Goal: Task Accomplishment & Management: Complete application form

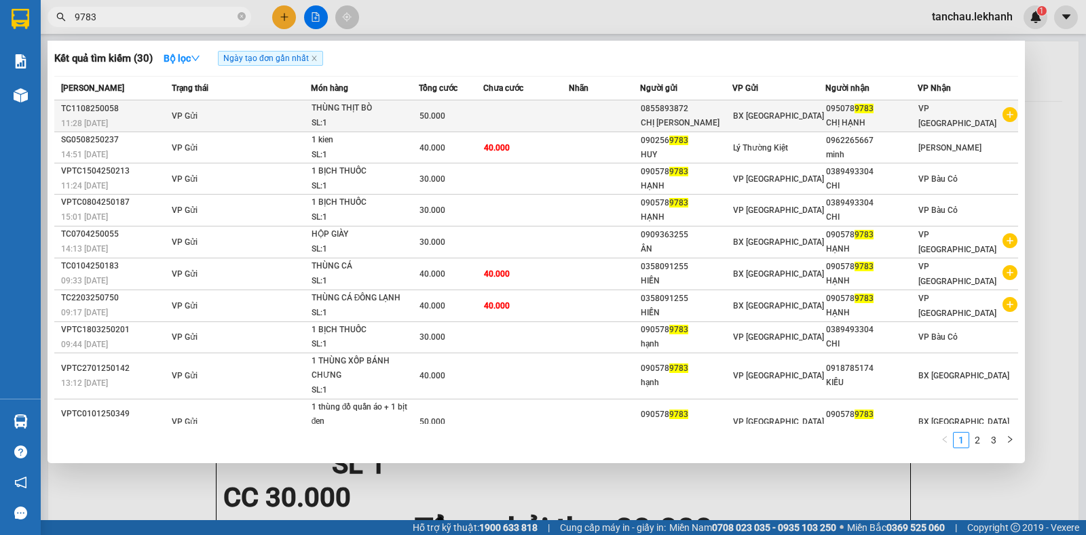
type input "9783"
click at [727, 122] on div "CHỊ [PERSON_NAME]" at bounding box center [686, 123] width 91 height 14
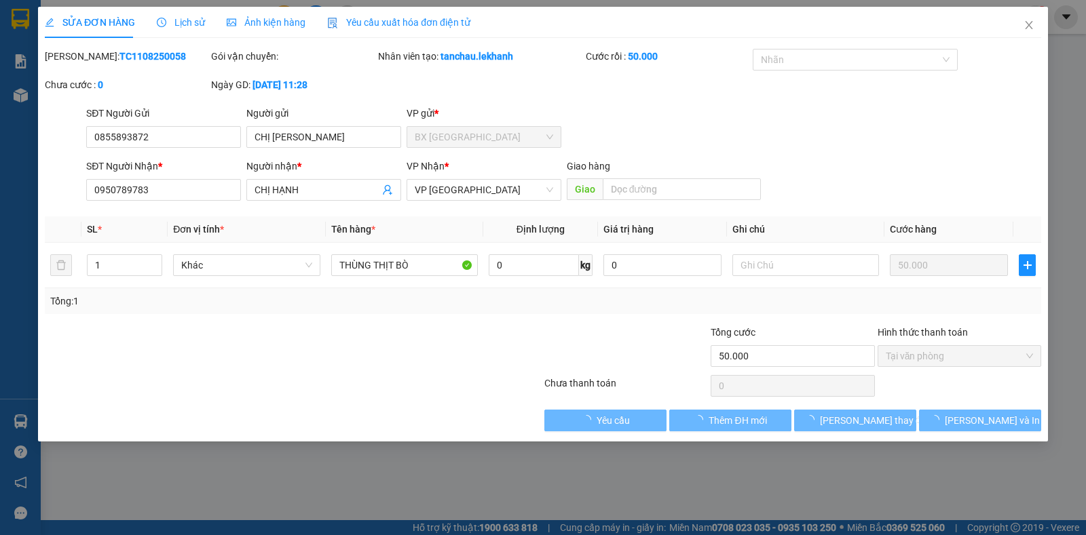
type input "0855893872"
type input "CHỊ [PERSON_NAME]"
type input "0950789783"
type input "CHỊ HẠNH"
type input "50.000"
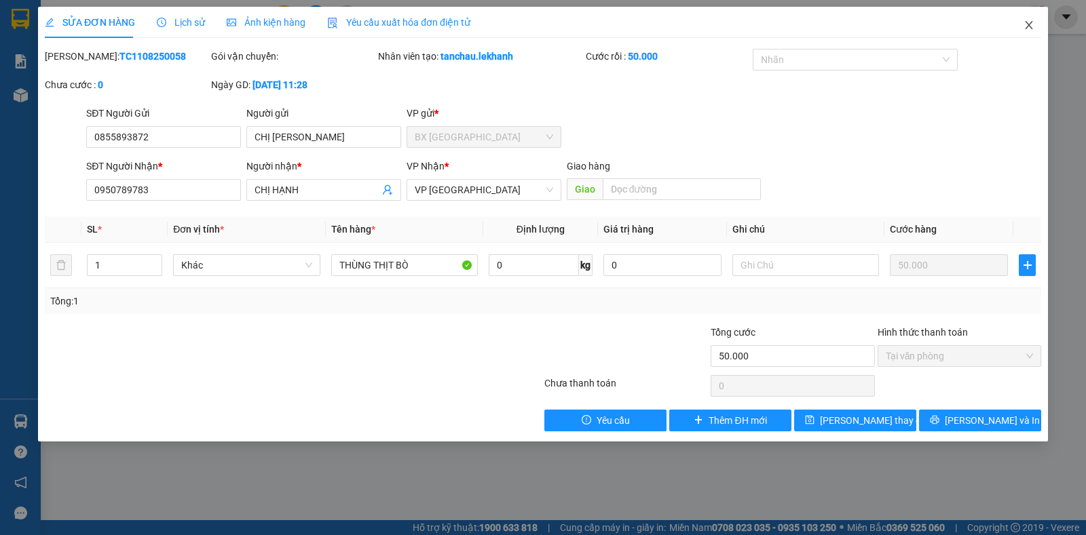
click at [1027, 26] on icon "close" at bounding box center [1028, 25] width 11 height 11
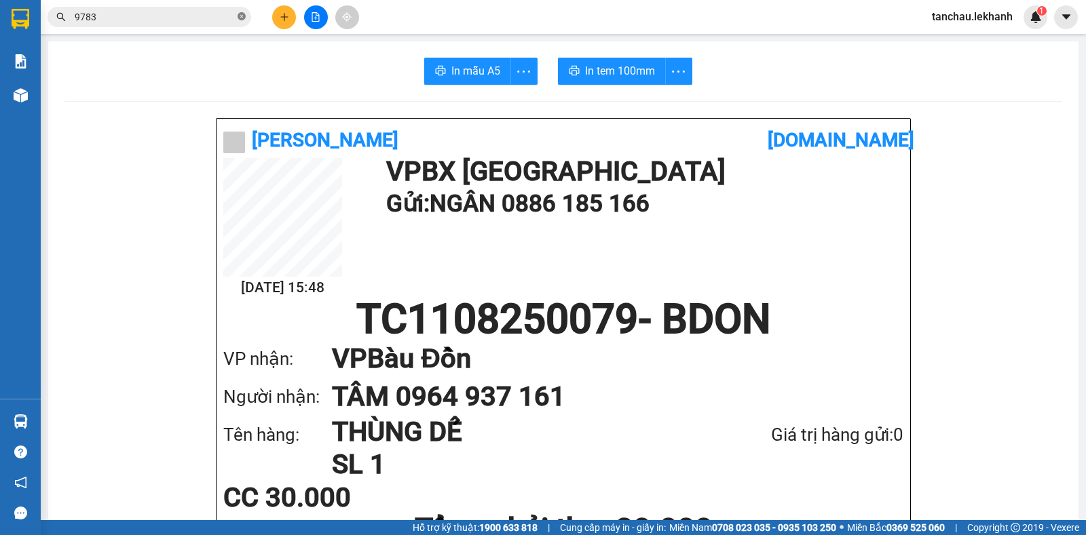
click at [240, 20] on icon "close-circle" at bounding box center [241, 16] width 8 height 8
click at [283, 17] on icon "plus" at bounding box center [283, 16] width 7 height 1
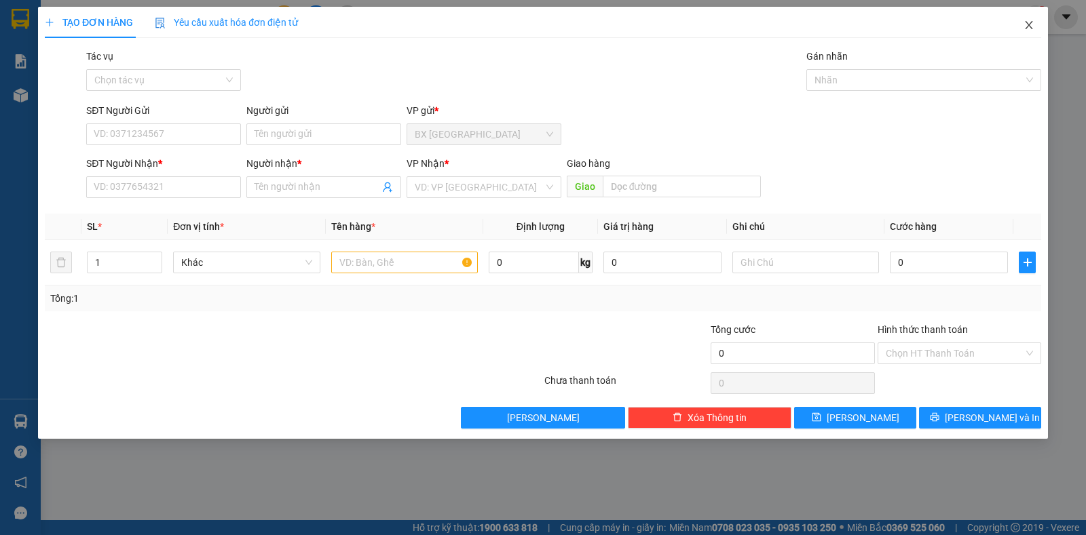
click at [1025, 24] on icon "close" at bounding box center [1028, 25] width 11 height 11
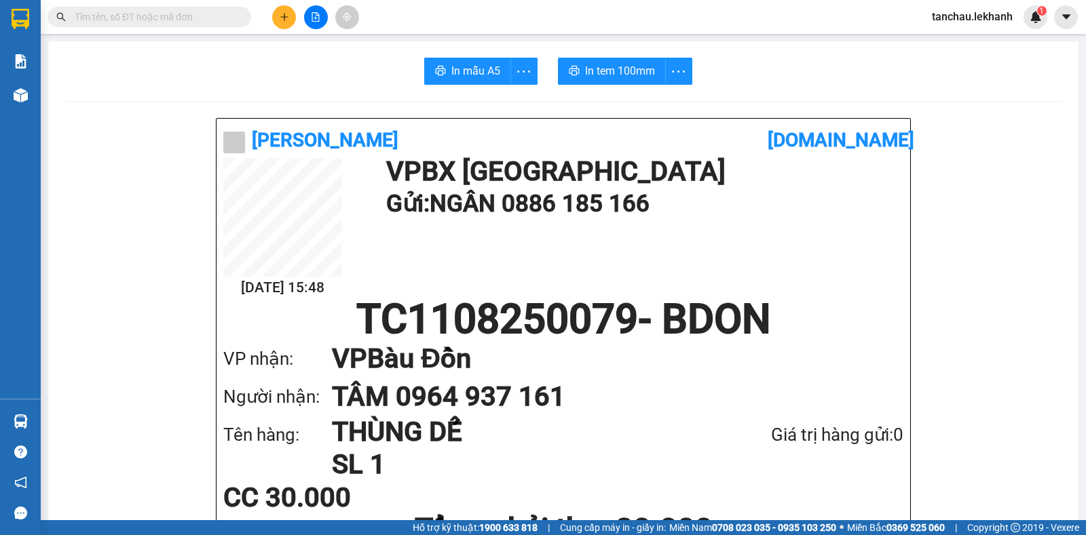
click at [202, 15] on input "text" at bounding box center [155, 16] width 160 height 15
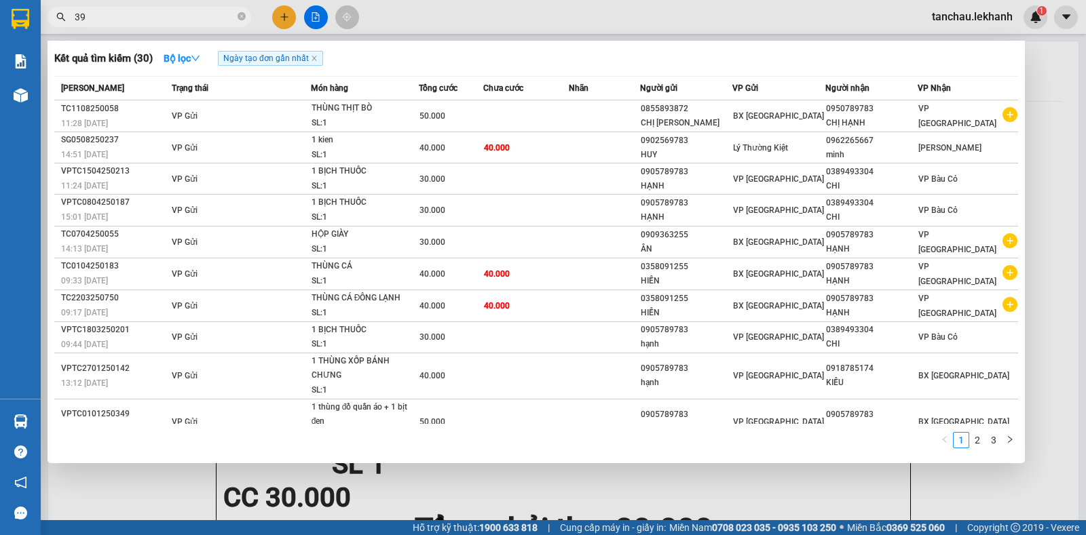
type input "399"
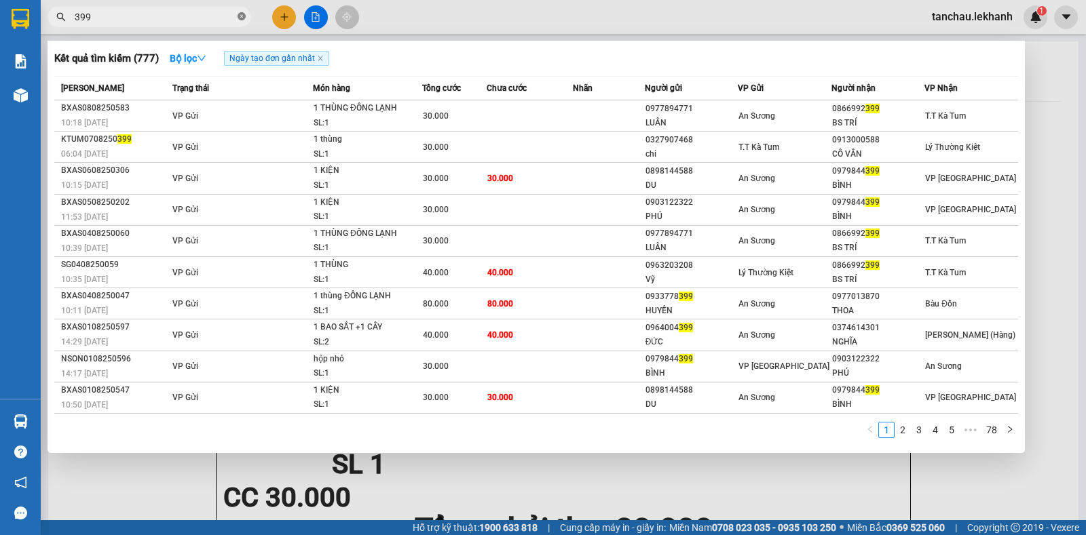
click at [238, 19] on icon "close-circle" at bounding box center [241, 16] width 8 height 8
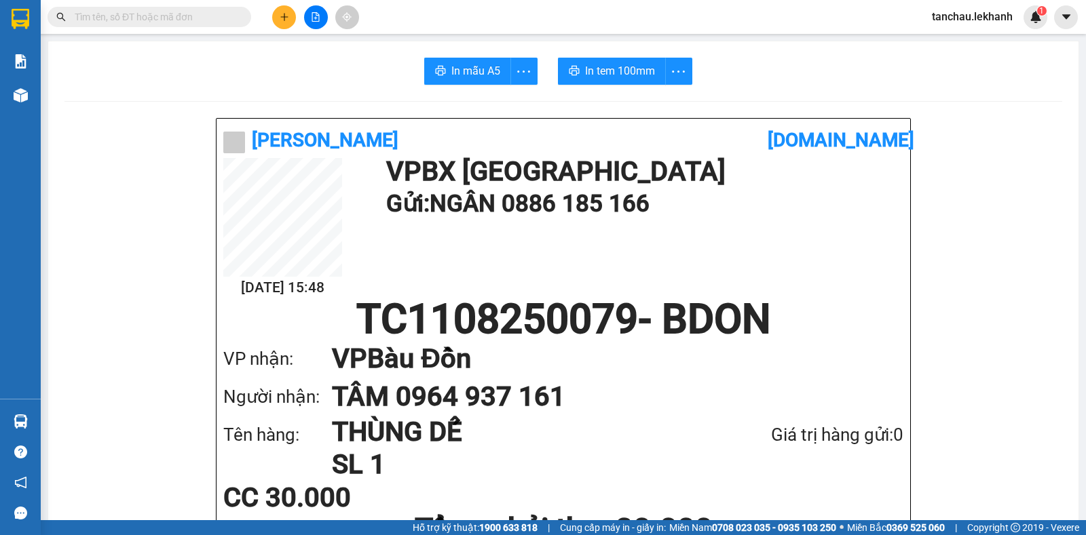
click at [231, 13] on input "text" at bounding box center [155, 16] width 160 height 15
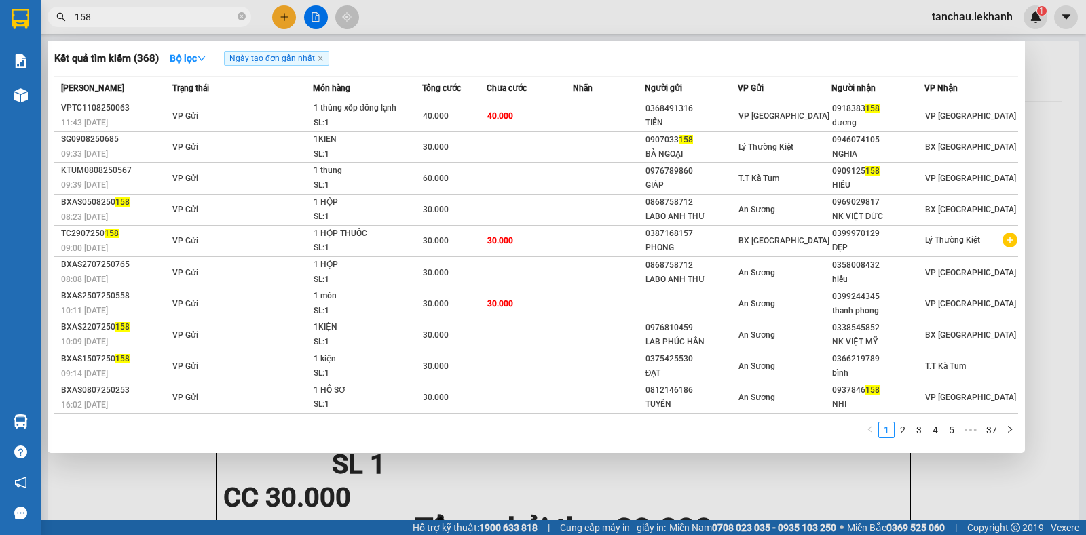
type input "158"
click at [238, 17] on icon "close-circle" at bounding box center [241, 16] width 8 height 8
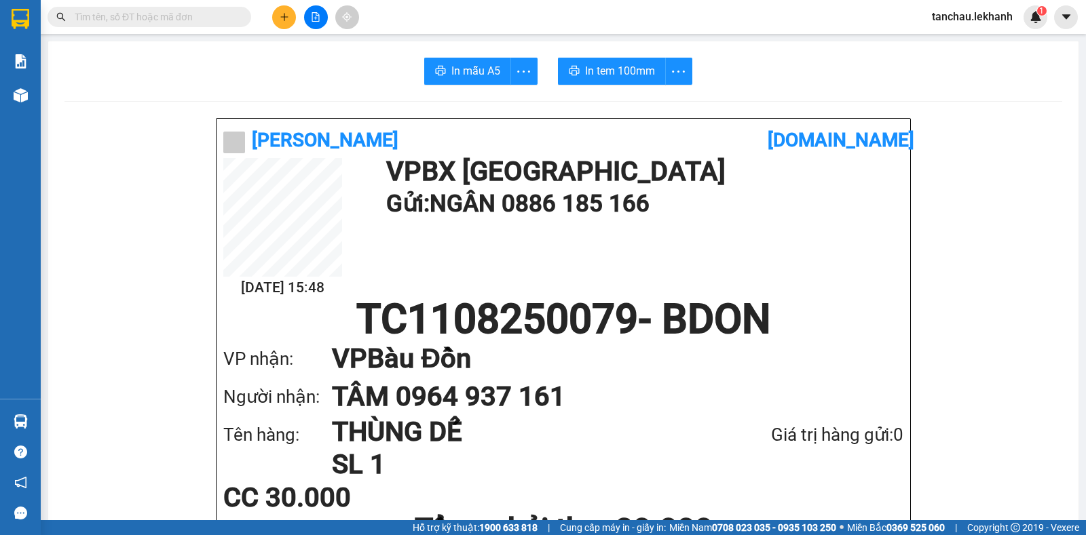
click at [281, 21] on icon "plus" at bounding box center [284, 16] width 9 height 9
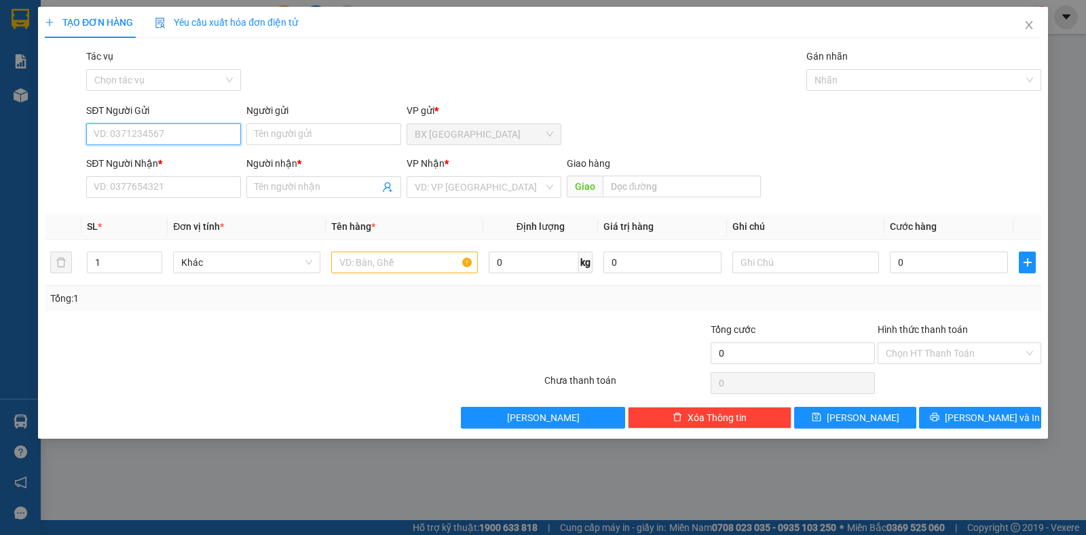
click at [146, 136] on input "SĐT Người Gửi" at bounding box center [163, 134] width 155 height 22
type input "500"
click at [178, 147] on div "SĐT Người Gửi 500" at bounding box center [163, 126] width 155 height 47
click at [181, 154] on form "SĐT Người Gửi 500 Người gửi Tên người gửi VP gửi * BX [GEOGRAPHIC_DATA] SĐT Ngư…" at bounding box center [543, 153] width 996 height 100
click at [181, 185] on input "SĐT Người Nhận *" at bounding box center [163, 187] width 155 height 22
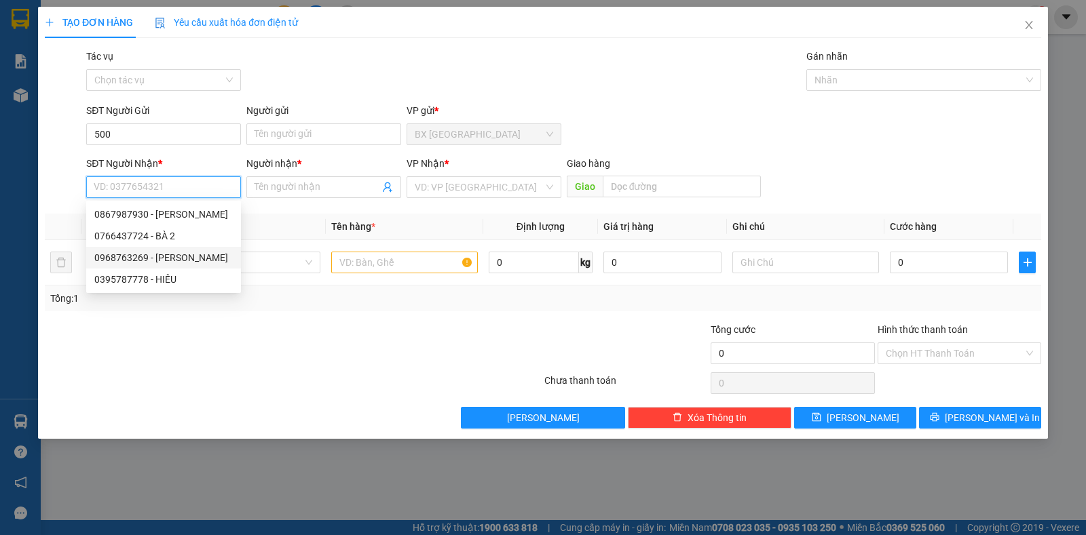
click at [180, 254] on div "0968763269 - [PERSON_NAME]" at bounding box center [163, 257] width 138 height 15
type input "0968763269"
type input "[PERSON_NAME]"
type input "K13"
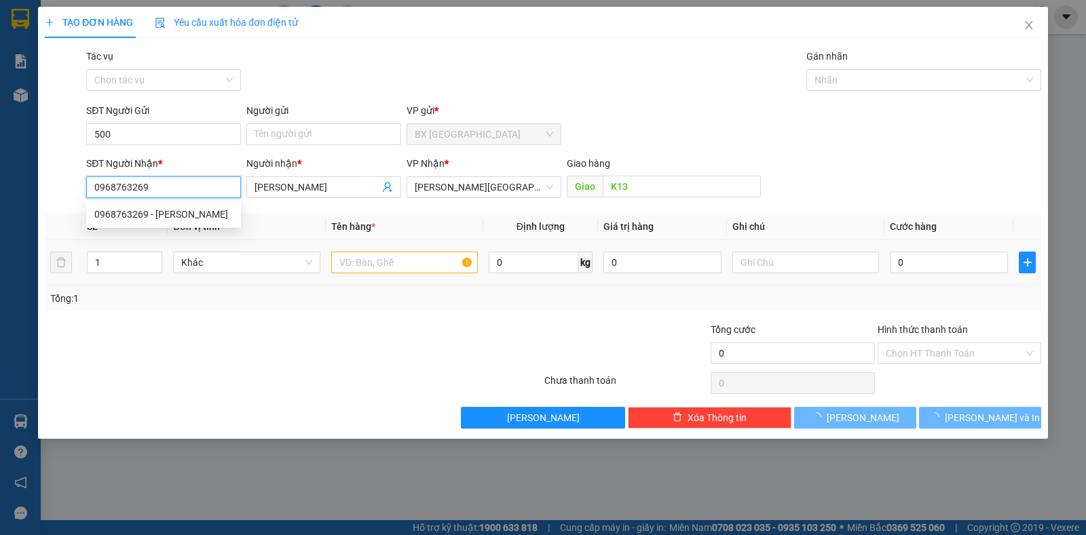
type input "30.000"
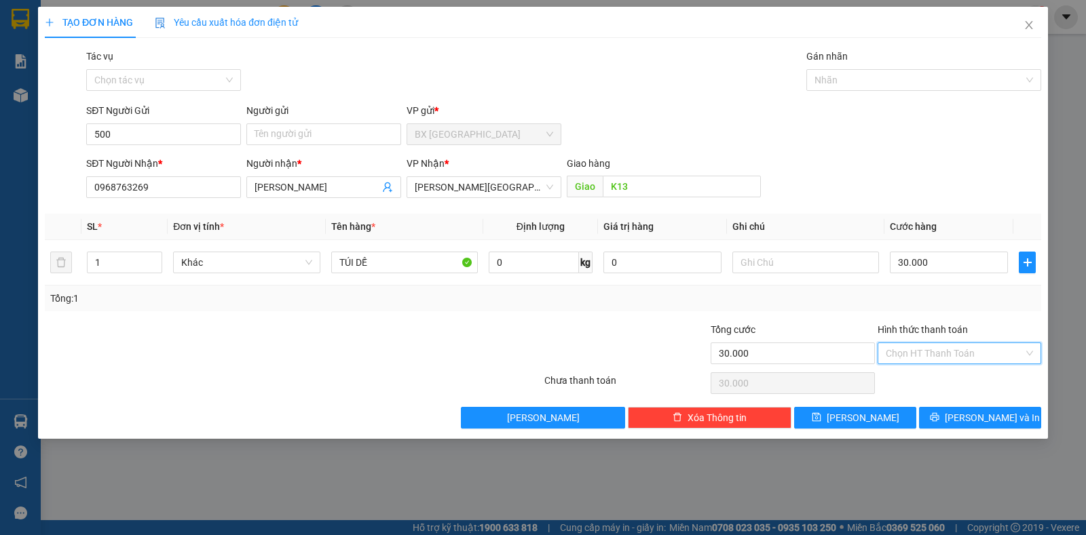
click at [970, 349] on input "Hình thức thanh toán" at bounding box center [955, 353] width 138 height 20
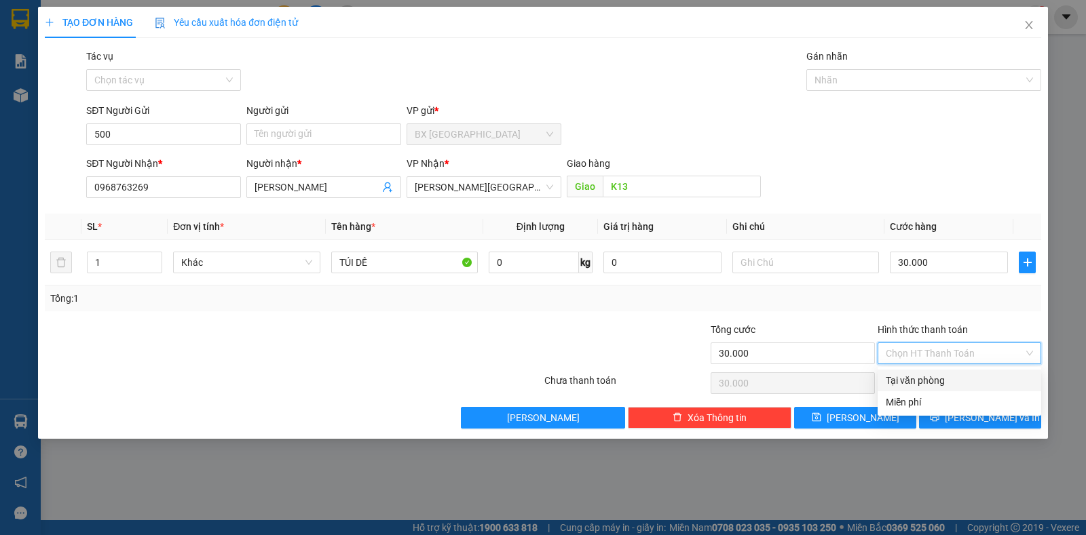
click at [934, 381] on div "Tại văn phòng" at bounding box center [959, 380] width 147 height 15
type input "0"
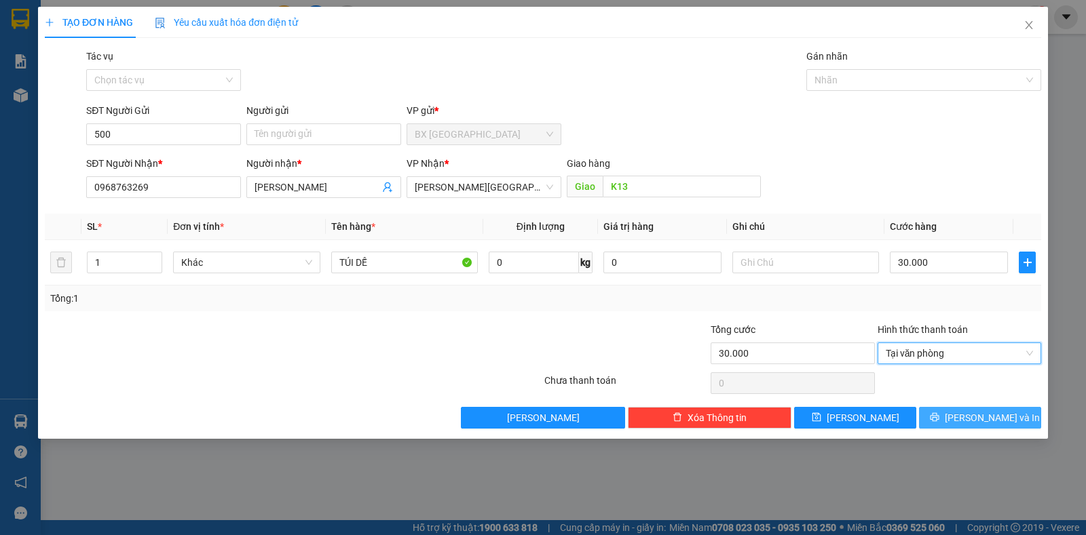
click at [978, 423] on span "[PERSON_NAME] và In" at bounding box center [992, 418] width 95 height 15
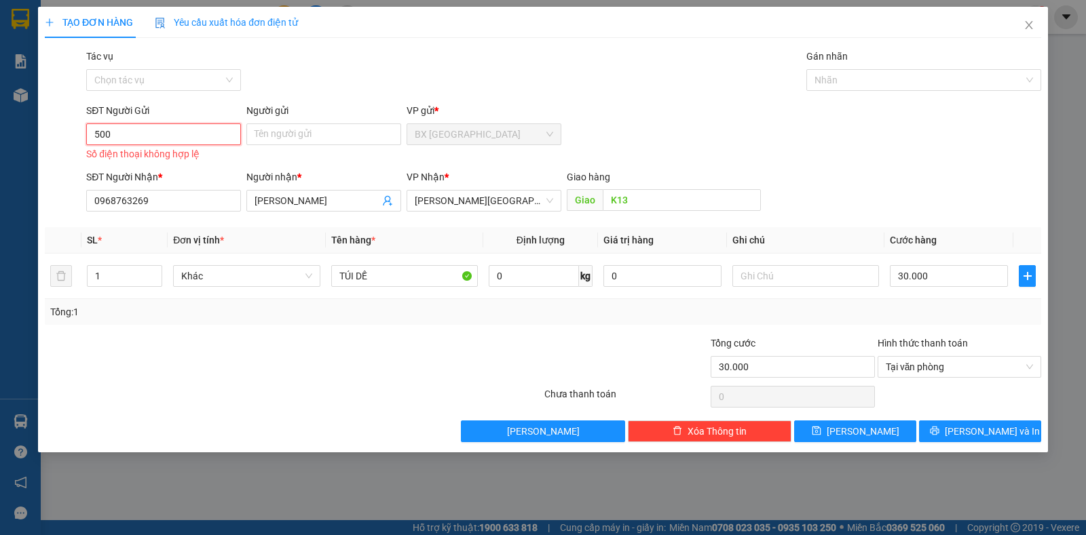
click at [237, 138] on input "500" at bounding box center [163, 134] width 155 height 22
click at [231, 136] on input "500" at bounding box center [163, 134] width 155 height 22
click at [212, 152] on div "0363807500 - NƯƠNG" at bounding box center [163, 162] width 155 height 22
type input "0363807500"
type input "NƯƠNG"
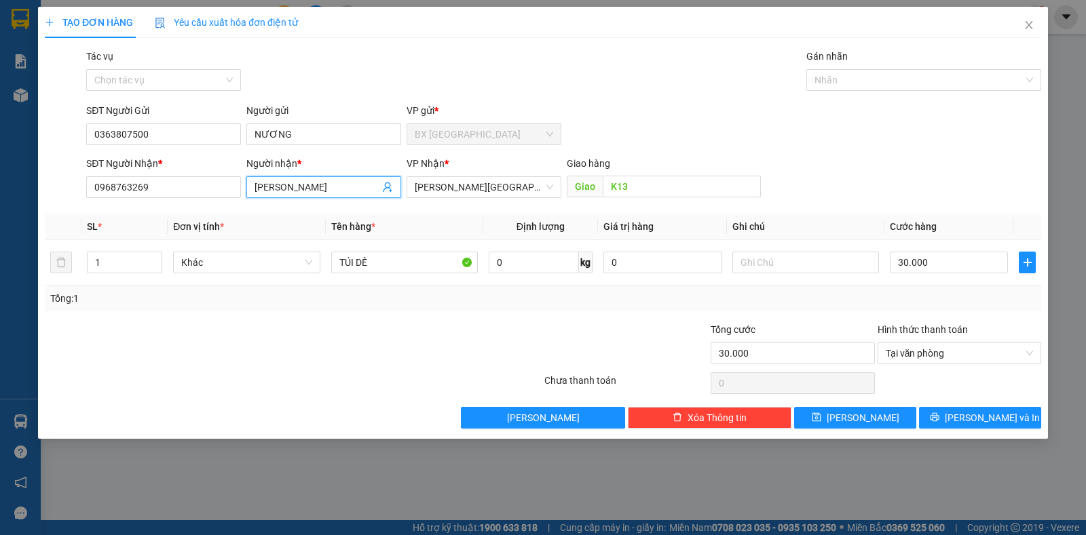
click at [335, 180] on input "[PERSON_NAME]" at bounding box center [316, 187] width 125 height 15
type input "[PERSON_NAME] k13"
click at [989, 419] on span "[PERSON_NAME] và In" at bounding box center [992, 418] width 95 height 15
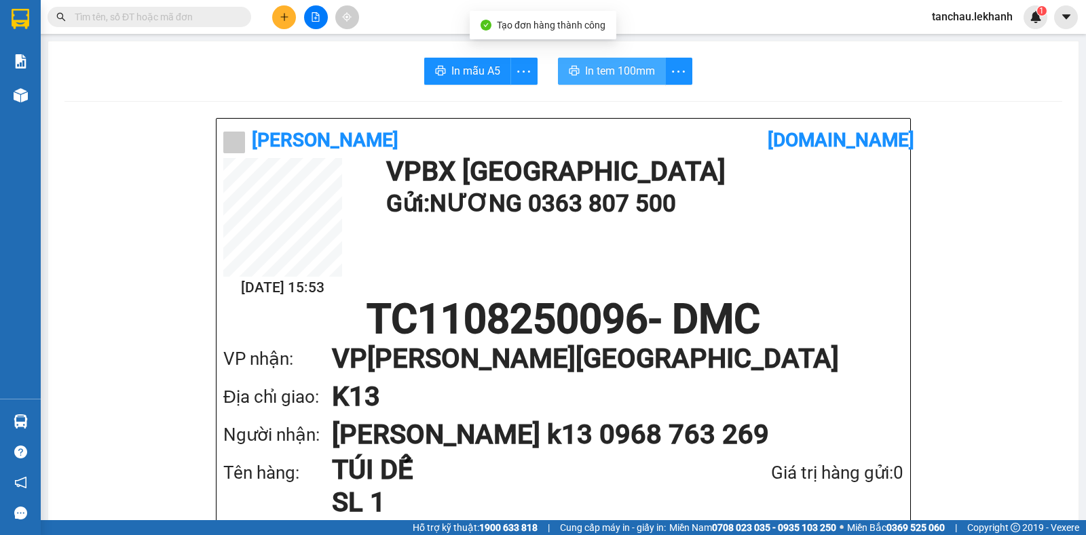
click at [611, 76] on span "In tem 100mm" at bounding box center [620, 70] width 70 height 17
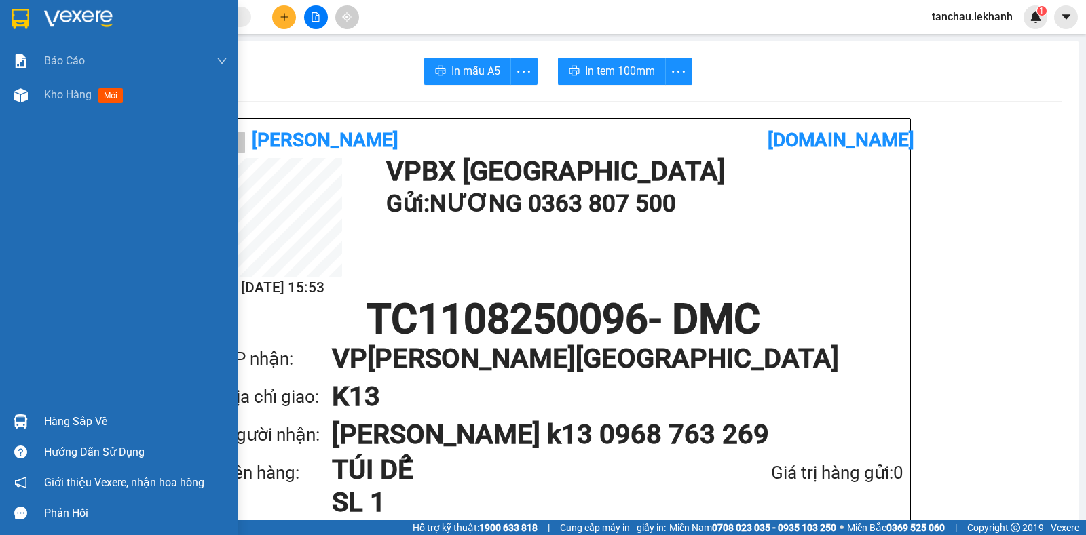
click at [64, 19] on img at bounding box center [78, 19] width 69 height 20
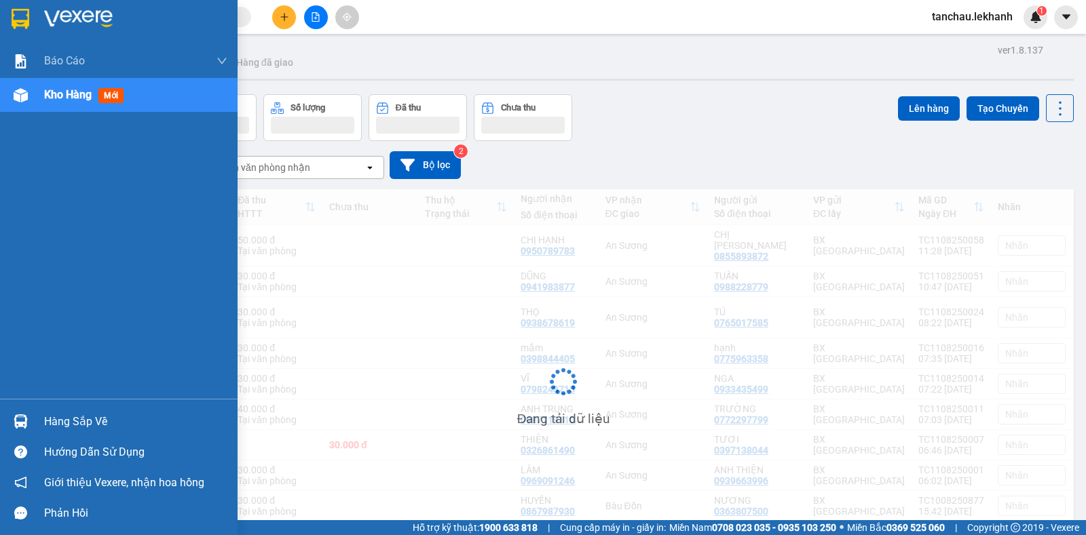
click at [38, 94] on div "Kho hàng mới" at bounding box center [118, 95] width 237 height 34
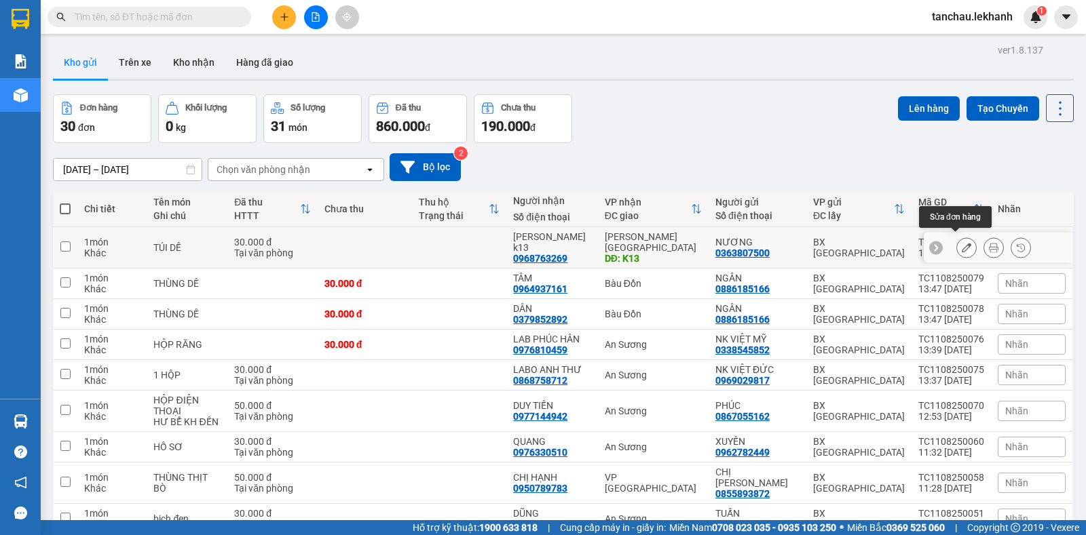
click at [957, 249] on button at bounding box center [966, 248] width 19 height 24
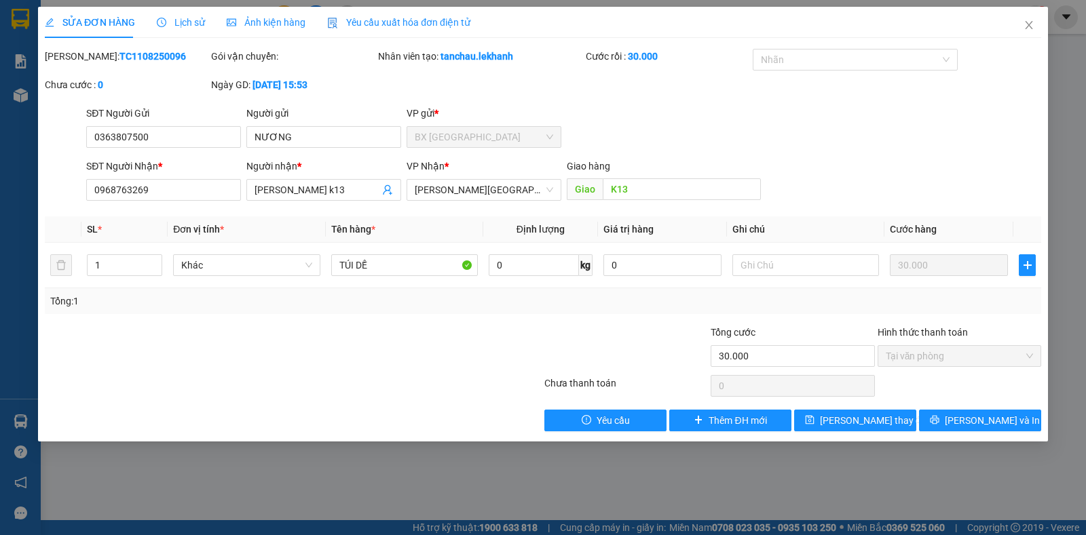
type input "0363807500"
type input "NƯƠNG"
type input "0968763269"
type input "[PERSON_NAME] k13"
type input "K13"
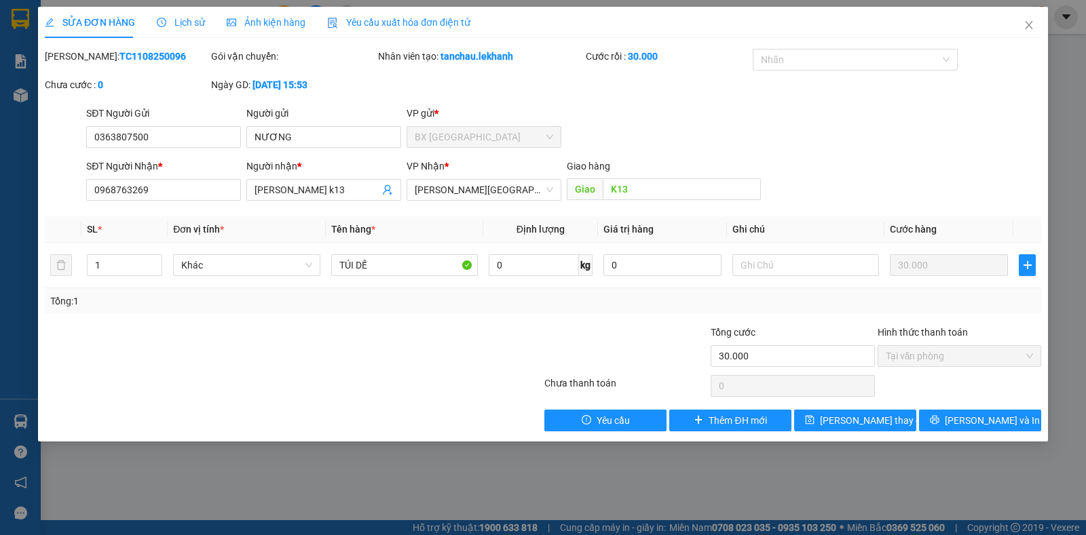
type input "30.000"
click at [989, 425] on span "[PERSON_NAME] và In" at bounding box center [992, 420] width 95 height 15
